Goal: Task Accomplishment & Management: Use online tool/utility

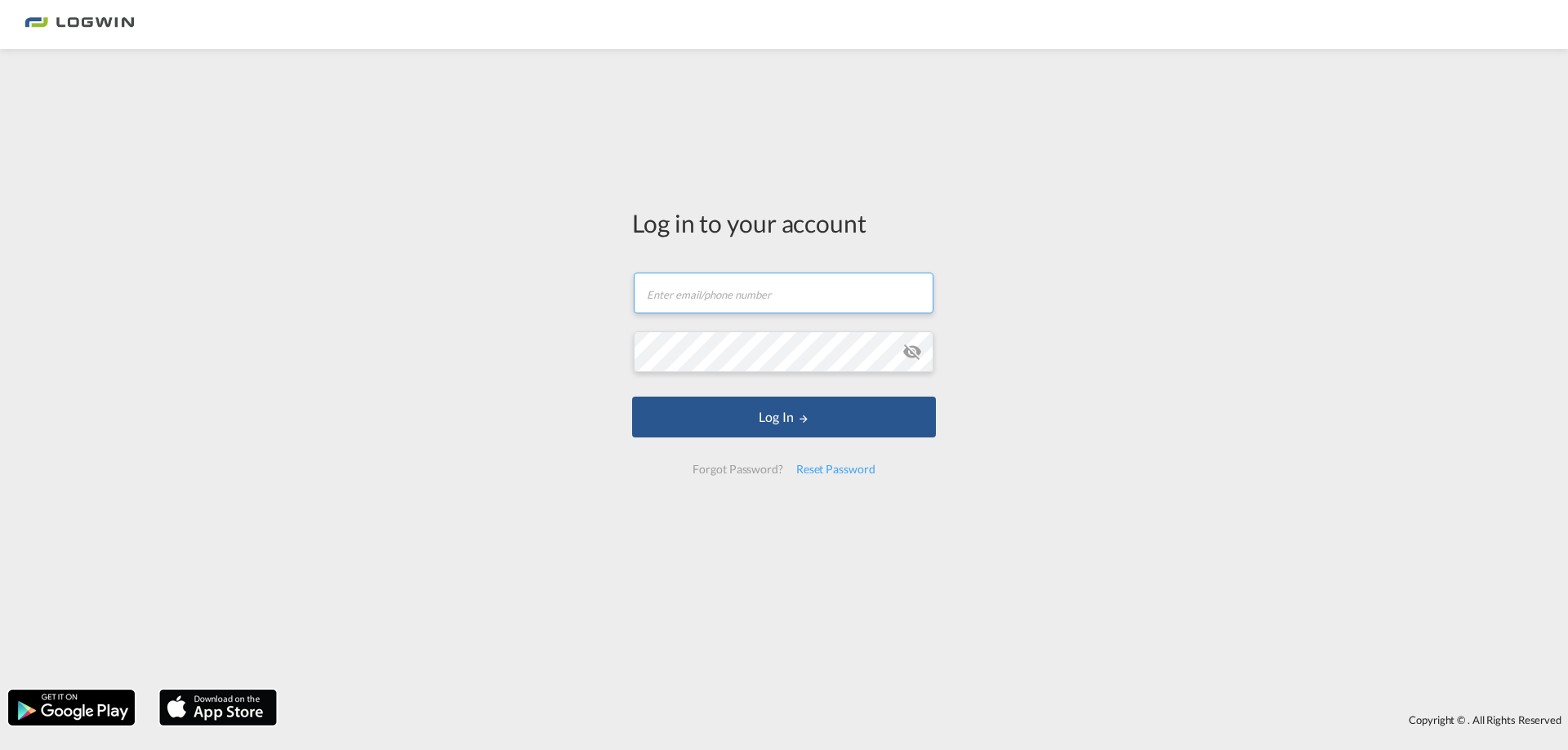
click at [789, 295] on input "text" at bounding box center [783, 293] width 300 height 41
type input "[PERSON_NAME][EMAIL_ADDRESS][DOMAIN_NAME]"
click at [632, 396] on button "Log In" at bounding box center [784, 417] width 304 height 41
